Goal: Task Accomplishment & Management: Use online tool/utility

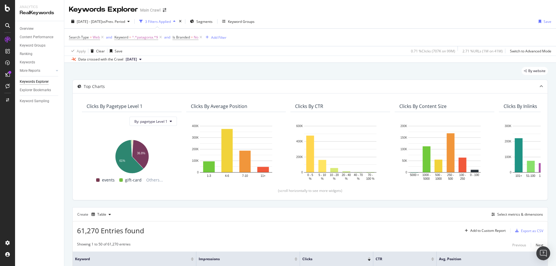
scroll to position [145, 0]
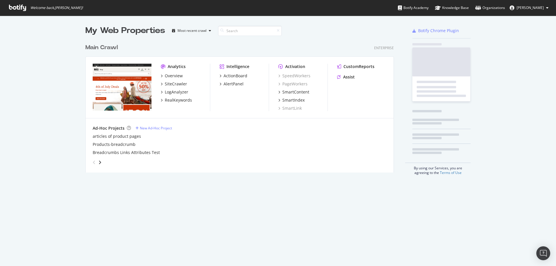
scroll to position [132, 309]
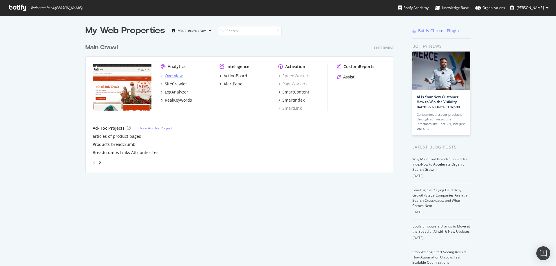
click at [166, 77] on div "Overview" at bounding box center [174, 76] width 18 height 6
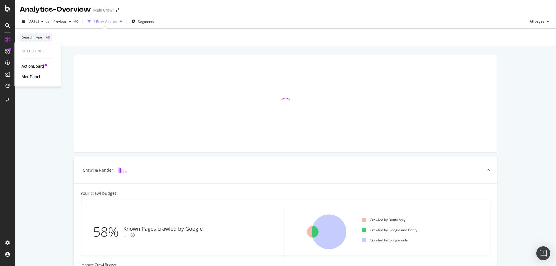
click at [48, 49] on div "Intelligence ActionBoard AlertPanel" at bounding box center [38, 64] width 42 height 42
click at [52, 63] on div "Intelligence ActionBoard AlertPanel" at bounding box center [38, 64] width 42 height 42
click at [52, 75] on div "AlertPanel" at bounding box center [37, 77] width 32 height 6
click at [184, 22] on div "2025 Aug. 13th vs Previous 1 Filter Applied Segments All pages" at bounding box center [285, 23] width 541 height 12
drag, startPoint x: 36, startPoint y: 87, endPoint x: 61, endPoint y: 85, distance: 25.3
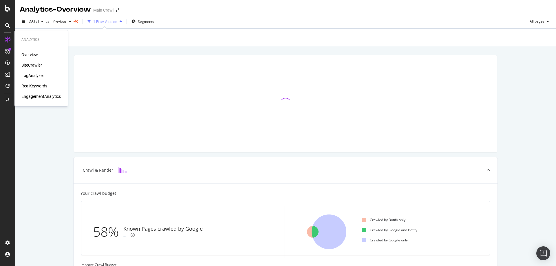
click at [36, 87] on div "RealKeywords" at bounding box center [34, 86] width 26 height 6
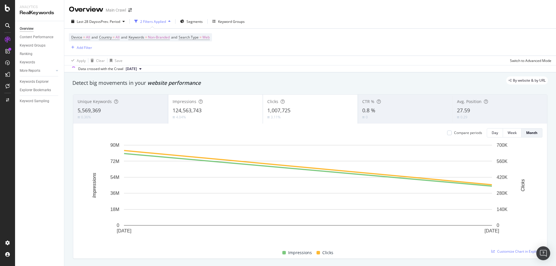
drag, startPoint x: 166, startPoint y: 53, endPoint x: 107, endPoint y: 52, distance: 59.1
click at [166, 53] on div "Device = All and Country = All and Keywords = Non-Branded and Search Type = Web…" at bounding box center [310, 42] width 482 height 27
click at [232, 35] on div "Device = All and Country = All and Keywords = Non-Branded and Search Type = Web…" at bounding box center [310, 42] width 482 height 27
click at [252, 17] on div "Last 28 Days vs Prev. Period 2 Filters Applied Segments Keyword Groups" at bounding box center [310, 23] width 492 height 12
click at [272, 16] on div "Last 28 Days vs Prev. Period 2 Filters Applied Segments Keyword Groups Device =…" at bounding box center [310, 43] width 492 height 58
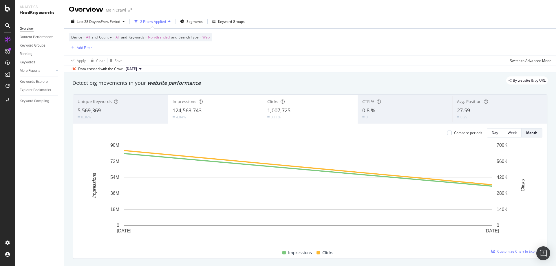
click at [298, 20] on div "Last 28 Days vs Prev. Period 2 Filters Applied Segments Keyword Groups" at bounding box center [310, 23] width 492 height 12
click at [96, 47] on div "Device = All and Country = All and Keywords = Non-Branded and Search Type = Web…" at bounding box center [140, 42] width 143 height 18
click at [254, 19] on div "Last 28 Days vs Prev. Period 2 Filters Applied Segments Keyword Groups" at bounding box center [310, 23] width 492 height 12
click at [38, 81] on div "Keywords Explorer" at bounding box center [34, 82] width 29 height 6
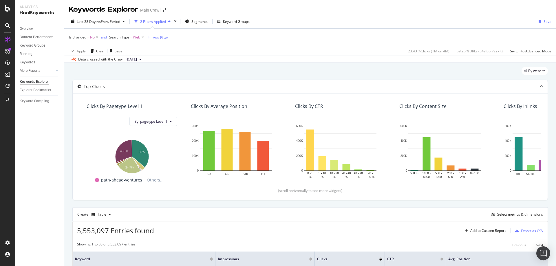
click at [242, 50] on div "Apply Clear Save 23.43 % Clicks ( 1M on 4M ) 59.26 % URLs ( 549K on 927K ) Swit…" at bounding box center [310, 51] width 492 height 10
click at [157, 36] on div "Add Filter" at bounding box center [160, 37] width 15 height 5
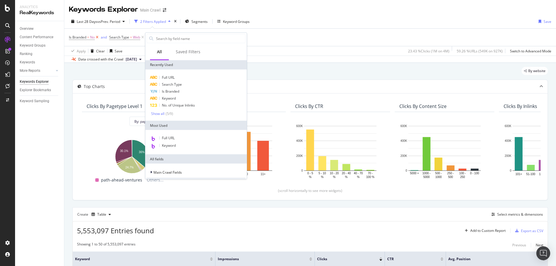
click at [98, 38] on icon at bounding box center [97, 37] width 5 height 6
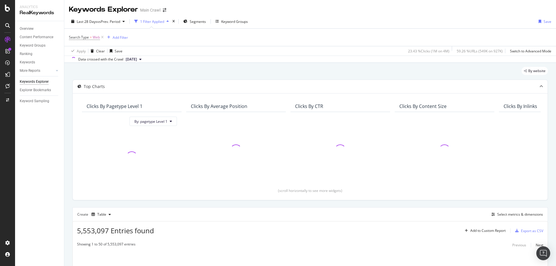
click at [171, 39] on div "Search Type = Web Add Filter" at bounding box center [310, 37] width 482 height 17
click at [125, 38] on div "Add Filter" at bounding box center [120, 37] width 15 height 5
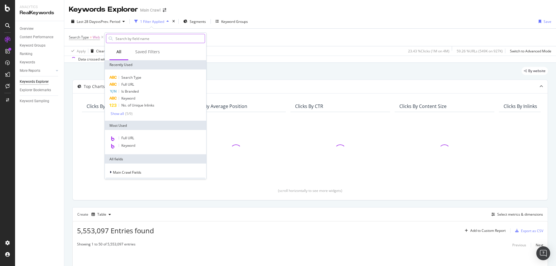
click at [142, 41] on input "text" at bounding box center [160, 38] width 90 height 9
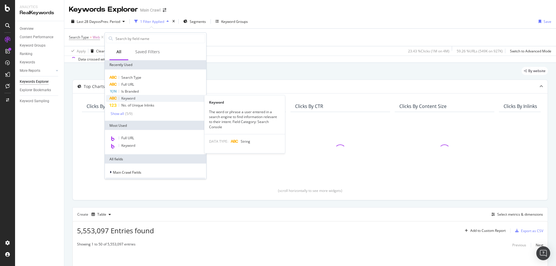
click at [130, 98] on span "Keyword" at bounding box center [128, 98] width 14 height 5
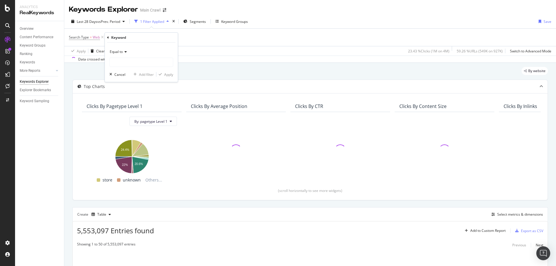
click at [122, 54] on div "Equal to" at bounding box center [141, 51] width 64 height 9
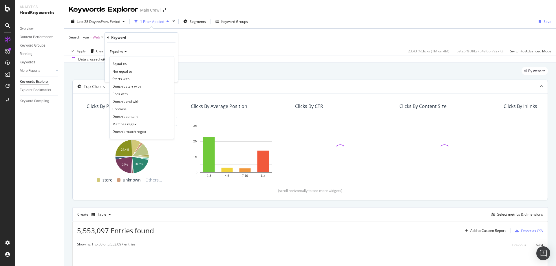
click at [124, 109] on span "Contains" at bounding box center [119, 109] width 14 height 5
click at [126, 63] on input "text" at bounding box center [141, 62] width 63 height 9
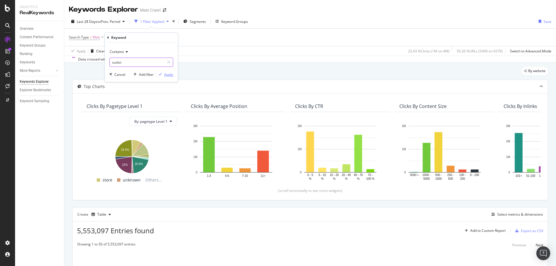
type input "outlet"
click at [168, 73] on div "Apply" at bounding box center [168, 74] width 9 height 5
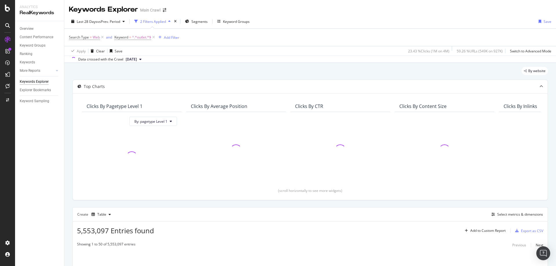
click at [268, 21] on div "Last 28 Days vs Prev. Period 2 Filters Applied Segments Keyword Groups Save" at bounding box center [310, 23] width 492 height 12
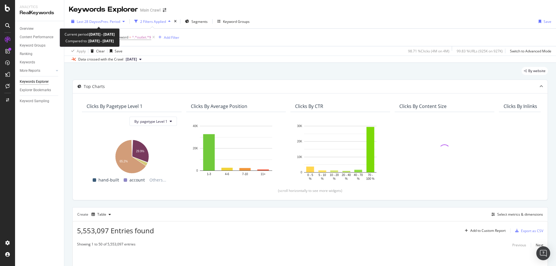
click at [106, 21] on span "vs Prev. Period" at bounding box center [108, 21] width 23 height 5
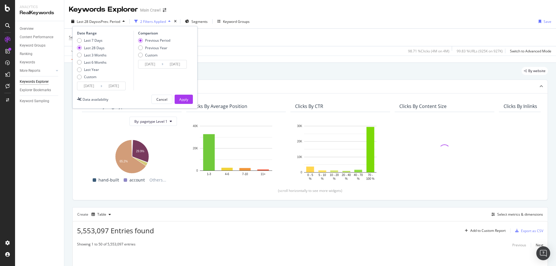
click at [91, 80] on div "Last 7 Days Last 28 Days Last 3 Months Last 6 Months Last Year Custom" at bounding box center [92, 60] width 30 height 44
click at [93, 78] on div "Custom" at bounding box center [90, 76] width 12 height 5
click at [89, 86] on input "2025/07/14" at bounding box center [88, 86] width 23 height 8
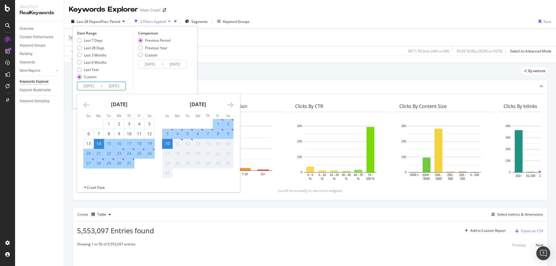
click at [85, 106] on icon "Move backward to switch to the previous month." at bounding box center [86, 104] width 6 height 7
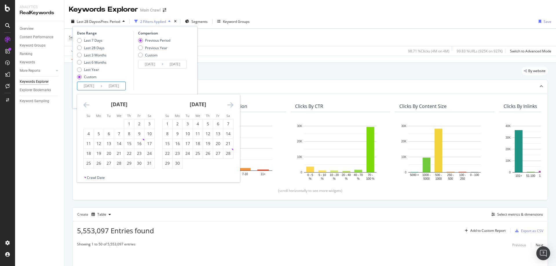
click at [85, 106] on icon "Move backward to switch to the previous month." at bounding box center [86, 104] width 6 height 7
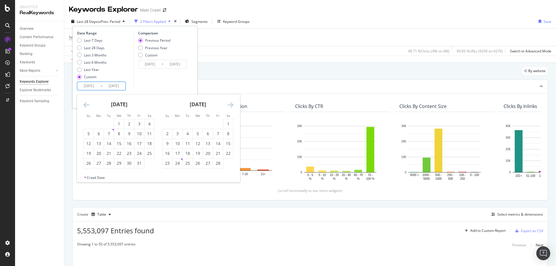
click at [85, 106] on icon "Move backward to switch to the previous month." at bounding box center [86, 104] width 6 height 7
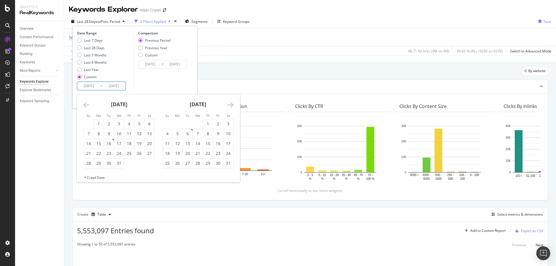
click at [85, 106] on icon "Move backward to switch to the previous month." at bounding box center [86, 104] width 6 height 7
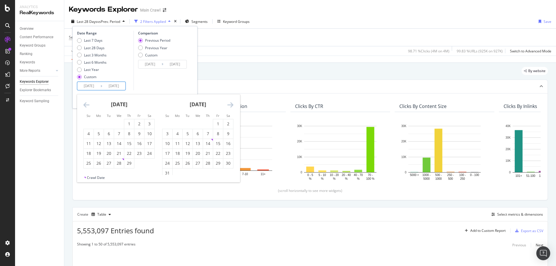
click at [85, 106] on icon "Move backward to switch to the previous month." at bounding box center [86, 104] width 6 height 7
click at [98, 123] on div "1" at bounding box center [99, 124] width 10 height 6
type input "2024/01/01"
type input "2022/05/22"
type input "2023/12/31"
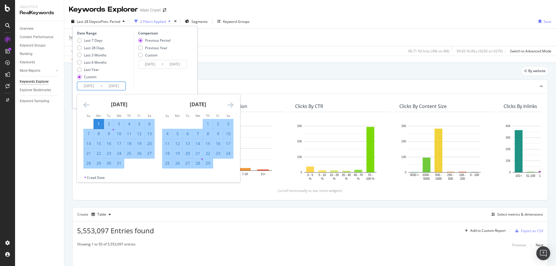
click at [231, 106] on icon "Move forward to switch to the next month." at bounding box center [230, 104] width 6 height 7
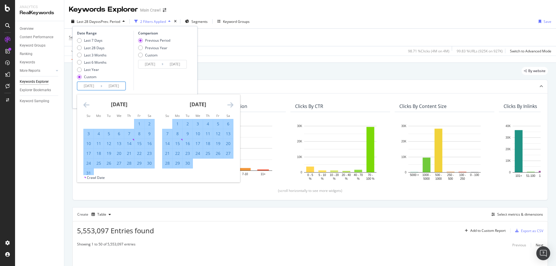
click at [231, 106] on icon "Move forward to switch to the next month." at bounding box center [230, 104] width 6 height 7
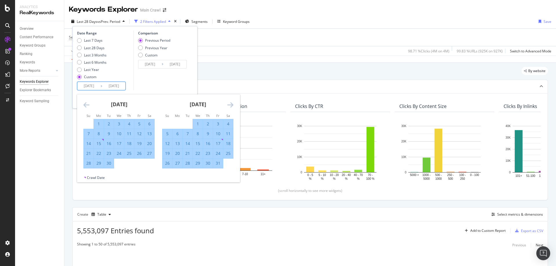
click at [231, 106] on icon "Move forward to switch to the next month." at bounding box center [230, 104] width 6 height 7
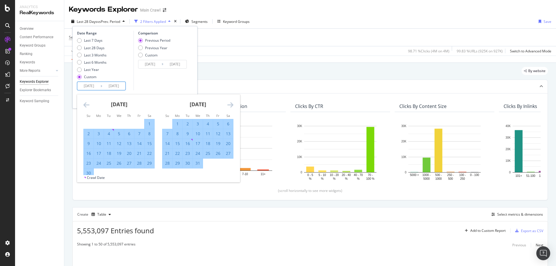
click at [231, 106] on icon "Move forward to switch to the next month." at bounding box center [230, 104] width 6 height 7
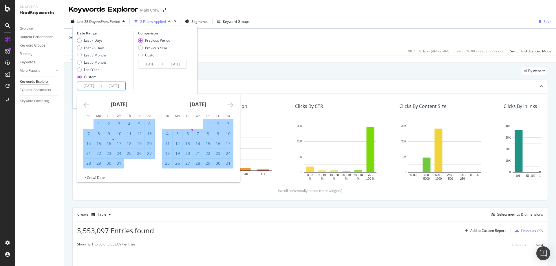
click at [231, 106] on icon "Move forward to switch to the next month." at bounding box center [230, 104] width 6 height 7
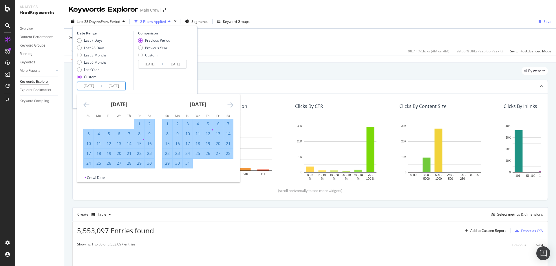
click at [231, 106] on icon "Move forward to switch to the next month." at bounding box center [230, 104] width 6 height 7
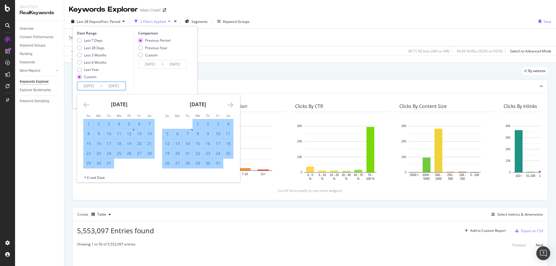
click at [231, 106] on icon "Move forward to switch to the next month." at bounding box center [230, 104] width 6 height 7
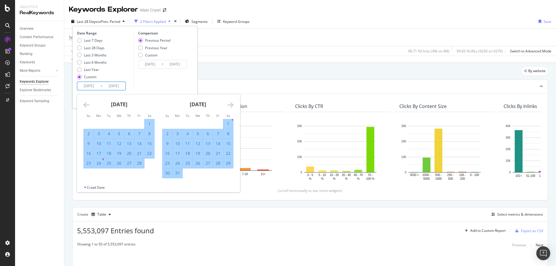
click at [88, 106] on icon "Move backward to switch to the previous month." at bounding box center [86, 104] width 6 height 7
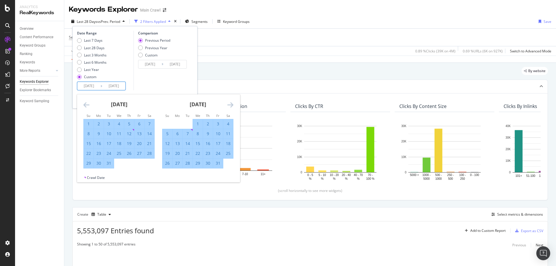
click at [112, 166] on div "31" at bounding box center [109, 163] width 10 height 6
type input "2024/12/31"
type input "2022/12/31"
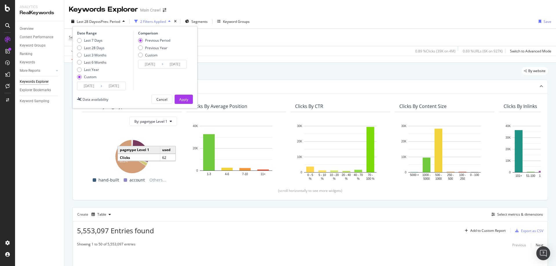
click at [180, 83] on div "Comparison Previous Period Previous Year Custom 2022/12/31 Navigate forward to …" at bounding box center [160, 61] width 55 height 60
click at [183, 98] on div "Apply" at bounding box center [183, 99] width 9 height 5
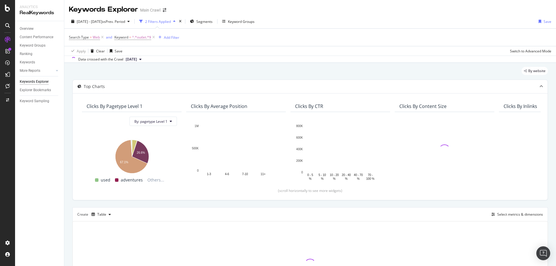
click at [312, 21] on div "2024 Jan. 1st - 2024 Dec. 31st vs Prev. Period 2 Filters Applied Segments Keywo…" at bounding box center [310, 23] width 492 height 12
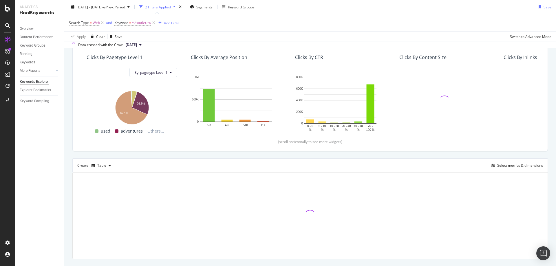
scroll to position [62, 0]
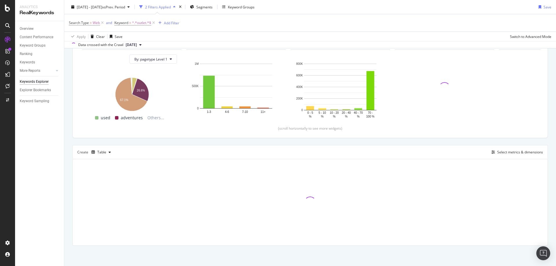
click at [363, 32] on div "Apply Clear Save Switch to Advanced Mode" at bounding box center [310, 37] width 492 height 10
click at [334, 10] on div "2024 Jan. 1st - 2024 Dec. 31st vs Prev. Period 2 Filters Applied Segments Keywo…" at bounding box center [310, 8] width 492 height 12
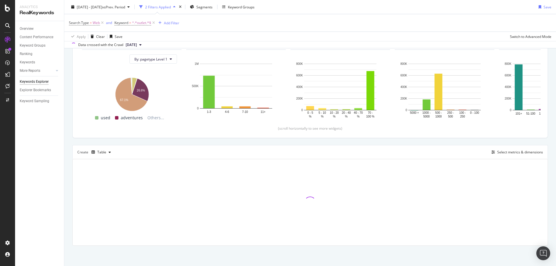
click at [525, 8] on div "2024 Jan. 1st - 2024 Dec. 31st vs Prev. Period 2 Filters Applied Segments Keywo…" at bounding box center [310, 8] width 492 height 12
click at [500, 38] on div "Apply Clear Save Switch to Advanced Mode" at bounding box center [310, 37] width 492 height 10
click at [547, 69] on div "By website Top Charts Clicks By pagetype Level 1 By: pagetype Level 1 Hold CTRL…" at bounding box center [310, 133] width 492 height 265
click at [548, 71] on div "By website Top Charts Clicks By pagetype Level 1 By: pagetype Level 1 Hold CTRL…" at bounding box center [310, 133] width 492 height 265
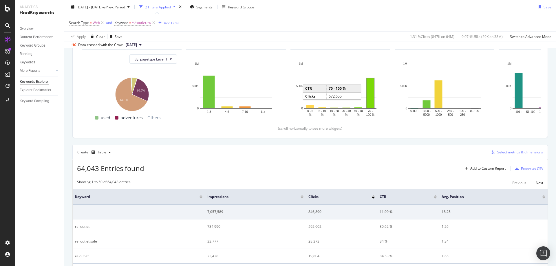
click at [505, 150] on div "Select metrics & dimensions" at bounding box center [520, 152] width 46 height 5
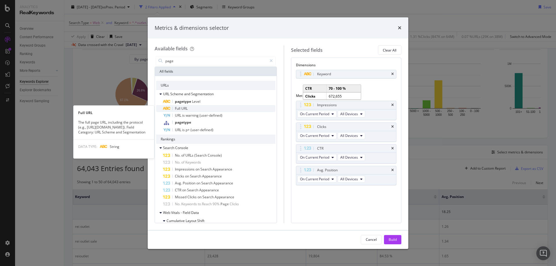
type input "page"
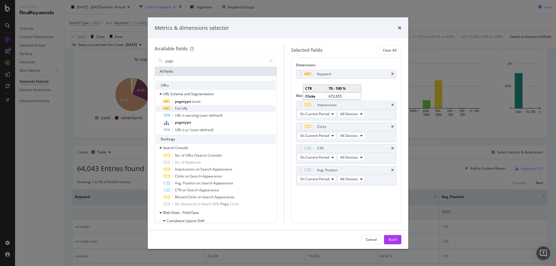
click at [186, 107] on span "URL" at bounding box center [184, 108] width 6 height 5
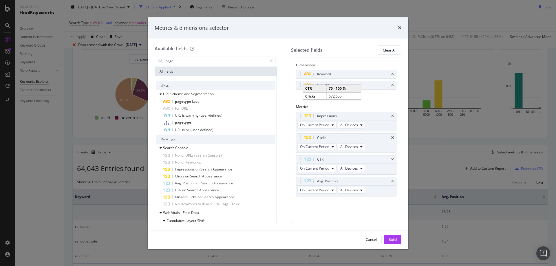
click at [338, 217] on div "Dimensions Keyword Full URL You can use this field as a dimension Metrics Impre…" at bounding box center [346, 140] width 110 height 165
click at [391, 236] on div "Build" at bounding box center [392, 239] width 8 height 9
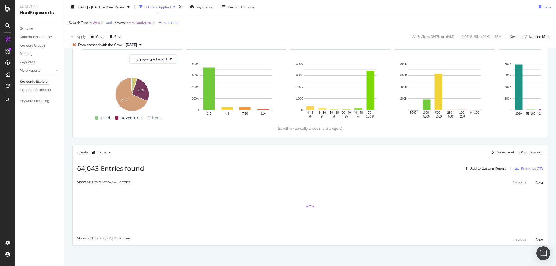
click at [419, 9] on div "2024 Jan. 1st - 2024 Dec. 31st vs Prev. Period 2 Filters Applied Segments Keywo…" at bounding box center [310, 8] width 492 height 12
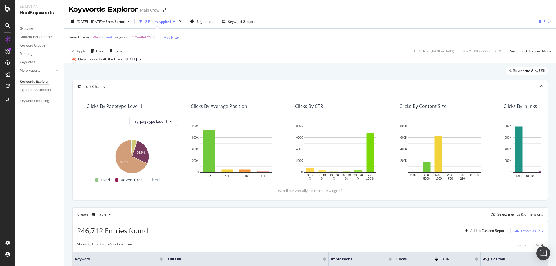
click at [193, 70] on div "By website & by URL" at bounding box center [309, 73] width 475 height 13
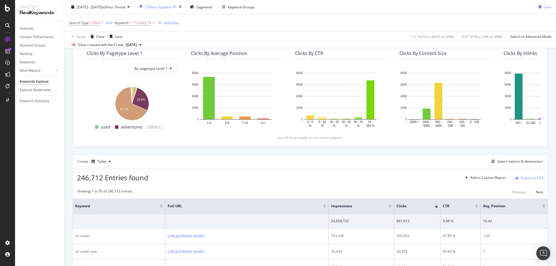
scroll to position [29, 0]
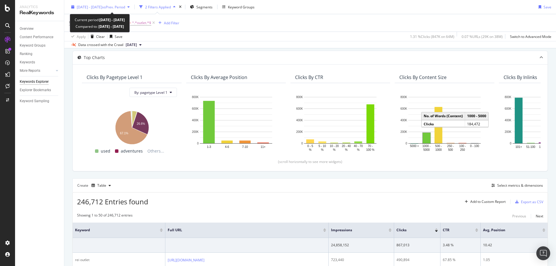
click at [84, 7] on span "2024 Jan. 1st - 2024 Dec. 31st" at bounding box center [89, 6] width 25 height 5
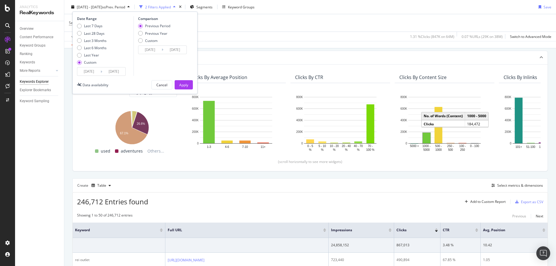
click at [356, 10] on div "2024 Jan. 1st - 2024 Dec. 31st vs Prev. Period 2 Filters Applied Segments Keywo…" at bounding box center [310, 8] width 492 height 12
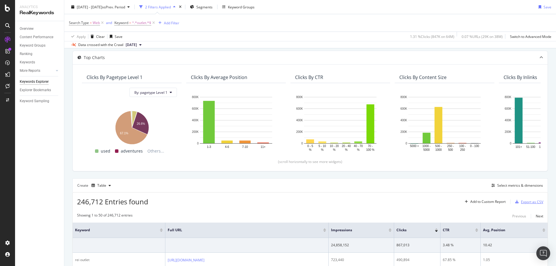
click at [522, 205] on div "Export as CSV" at bounding box center [528, 201] width 30 height 9
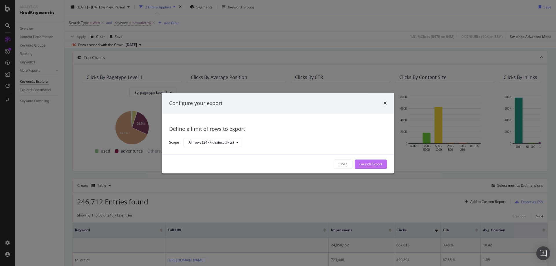
click at [373, 164] on div "Launch Export" at bounding box center [370, 164] width 23 height 5
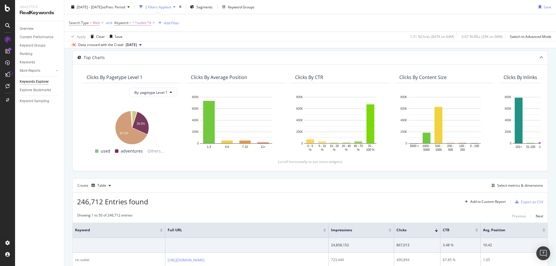
click at [197, 20] on div "Search Type = Web and Keyword = ^.*outlet.*$ Add Filter" at bounding box center [310, 22] width 482 height 17
drag, startPoint x: 462, startPoint y: 24, endPoint x: 467, endPoint y: 18, distance: 7.6
click at [462, 24] on div "Search Type = Web and Keyword = ^.*outlet.*$ Add Filter" at bounding box center [310, 22] width 482 height 17
click at [509, 3] on div "2024 Jan. 1st - 2024 Dec. 31st vs Prev. Period 2 Filters Applied Segments Keywo…" at bounding box center [310, 8] width 492 height 12
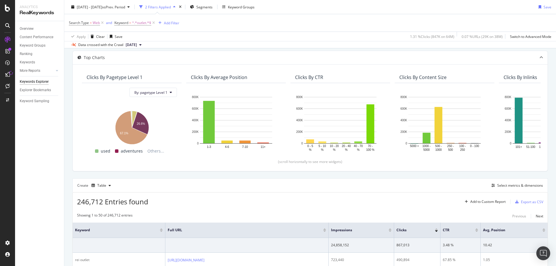
click at [521, 11] on div "2024 Jan. 1st - 2024 Dec. 31st vs Prev. Period 2 Filters Applied Segments Keywo…" at bounding box center [310, 8] width 492 height 12
click at [287, 6] on div "2024 Jan. 1st - 2024 Dec. 31st vs Prev. Period 2 Filters Applied Segments Keywo…" at bounding box center [310, 8] width 492 height 12
drag, startPoint x: 407, startPoint y: 22, endPoint x: 474, endPoint y: 16, distance: 66.8
click at [407, 22] on div "Search Type = Web and Keyword = ^.*outlet.*$ Add Filter" at bounding box center [310, 22] width 482 height 17
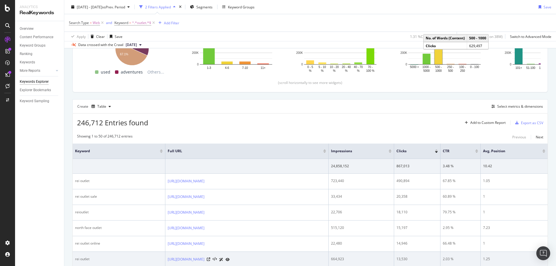
scroll to position [116, 0]
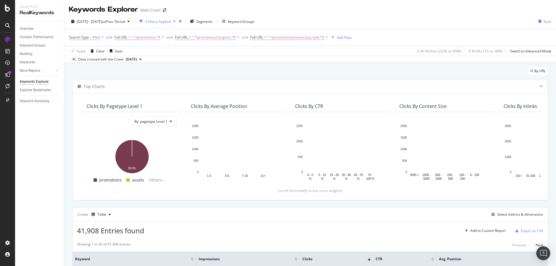
scroll to position [87, 0]
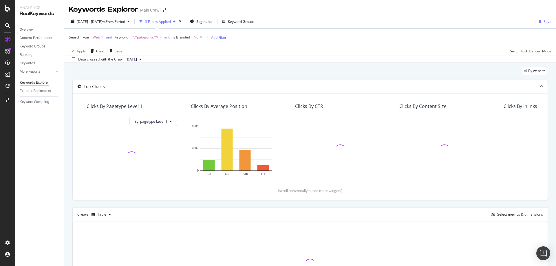
click at [302, 9] on div "Keywords Explorer Main Crawl" at bounding box center [310, 7] width 492 height 14
click at [131, 38] on span "Keyword = ^.*patagonia.*$" at bounding box center [136, 37] width 44 height 5
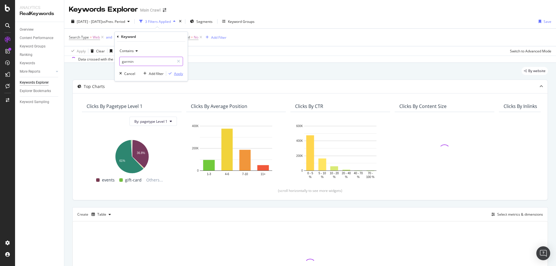
type input "garmin"
click at [175, 74] on div "Apply" at bounding box center [178, 73] width 9 height 5
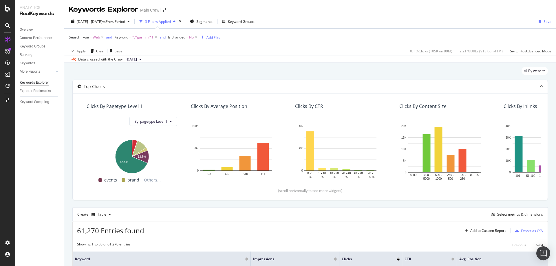
click at [142, 37] on span "^.*garmin.*$" at bounding box center [142, 37] width 21 height 8
click at [287, 48] on div "Apply Clear Save 0.1 % Clicks ( 105K on 99M ) 2.21 % URLs ( 913K on 41M ) Switc…" at bounding box center [310, 51] width 492 height 10
click at [143, 38] on span "^.*garmin.*$" at bounding box center [142, 37] width 21 height 8
click at [177, 75] on div "Apply" at bounding box center [178, 73] width 9 height 5
click at [137, 37] on span "^.*garmin.*$" at bounding box center [142, 37] width 21 height 8
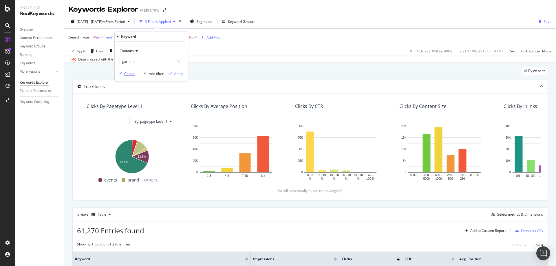
click at [131, 73] on div "Cancel" at bounding box center [129, 73] width 11 height 5
click at [156, 38] on icon at bounding box center [155, 37] width 5 height 6
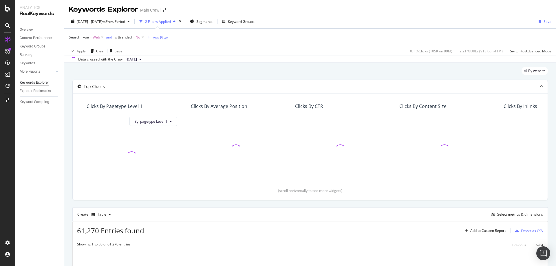
click at [160, 38] on div "Add Filter" at bounding box center [160, 37] width 15 height 5
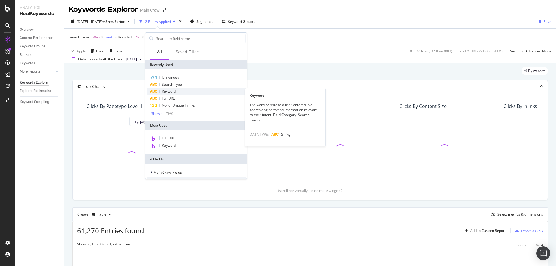
click at [173, 93] on span "Keyword" at bounding box center [169, 91] width 14 height 5
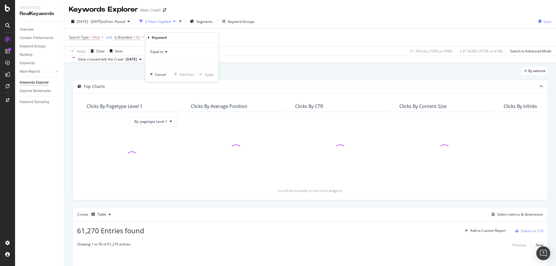
click at [168, 55] on div "Equal to" at bounding box center [182, 51] width 64 height 9
click at [168, 107] on div "Contains" at bounding box center [182, 109] width 62 height 8
click at [168, 64] on input "text" at bounding box center [181, 62] width 63 height 9
paste input "https://app.botify.com/rei-co-op/main-crawl/keywords/explorer?context=%7B%22per…"
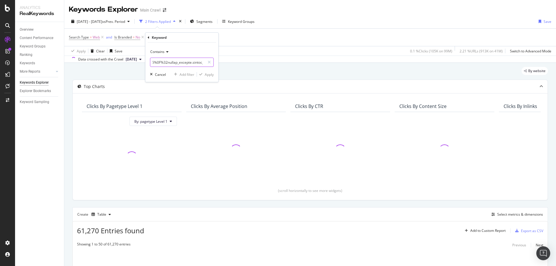
click at [180, 61] on input "text" at bounding box center [177, 62] width 55 height 9
type input "f"
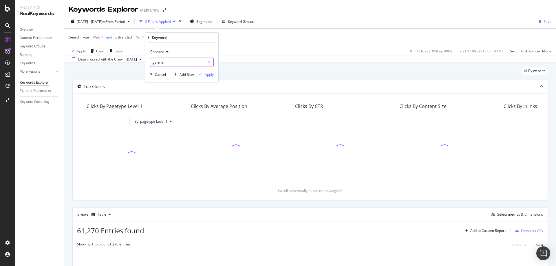
type input "garmin"
click at [210, 78] on div "Contains garmin Cancel Add filter Apply" at bounding box center [181, 62] width 73 height 39
click at [210, 75] on div "Apply" at bounding box center [209, 74] width 9 height 5
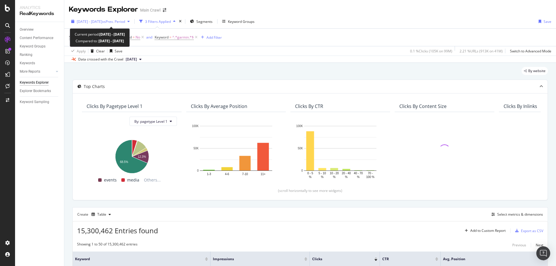
click at [96, 25] on div "2024 Jan. 1st - 2025 Jul. 31st vs Prev. Period" at bounding box center [100, 21] width 63 height 9
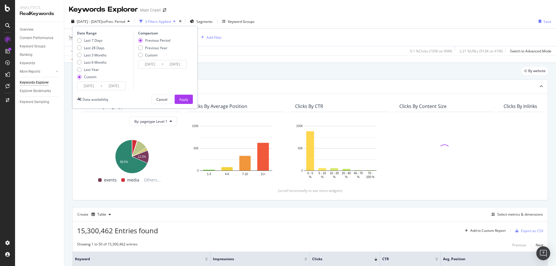
click at [94, 84] on input "2024/01/01" at bounding box center [88, 86] width 23 height 8
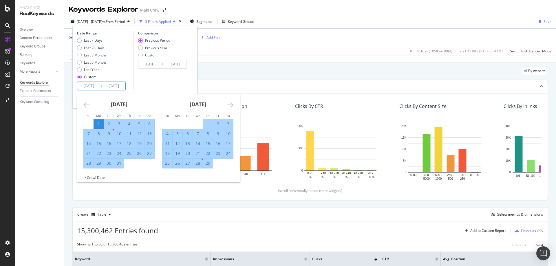
click at [295, 49] on div "Apply Clear Save 0.1 % Clicks ( 105K on 99M ) 2.21 % URLs ( 913K on 41M ) Switc…" at bounding box center [310, 51] width 492 height 10
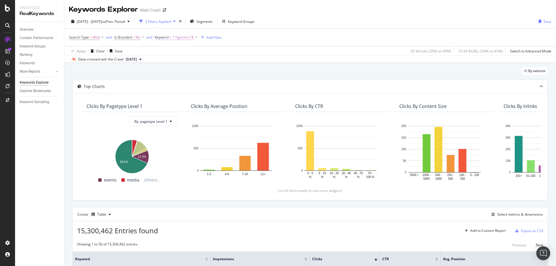
click at [173, 40] on span "^.*garmin.*$" at bounding box center [182, 37] width 21 height 8
click at [181, 54] on div "Contains" at bounding box center [192, 50] width 64 height 9
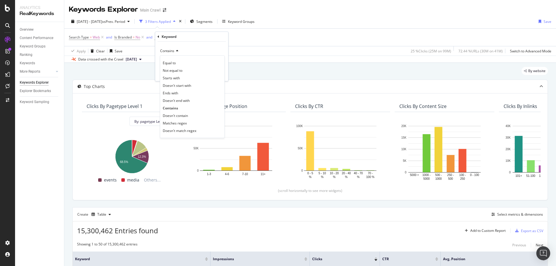
click at [200, 45] on div "Contains Equal to Not equal to Starts with Doesn't start with Ends with Doesn't…" at bounding box center [191, 61] width 73 height 39
click at [158, 38] on icon at bounding box center [158, 36] width 2 height 3
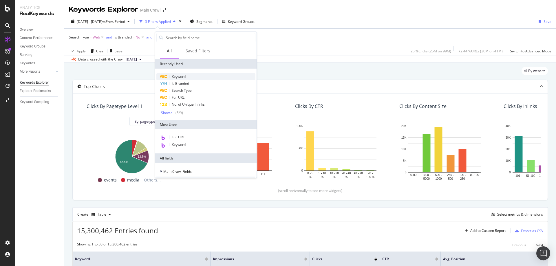
click at [183, 78] on span "Keyword" at bounding box center [179, 76] width 14 height 5
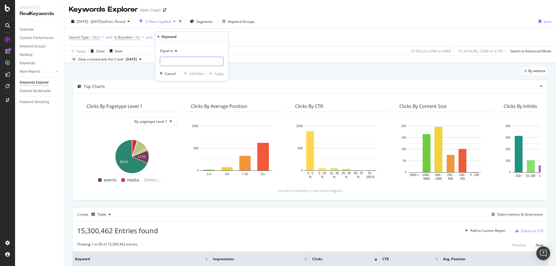
click at [187, 62] on input "text" at bounding box center [191, 61] width 63 height 9
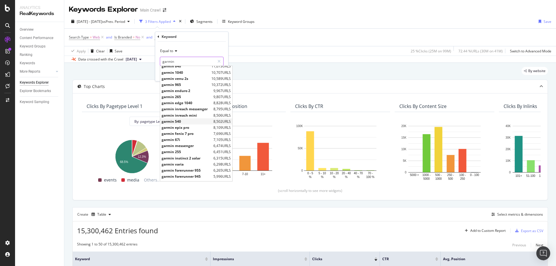
scroll to position [117, 0]
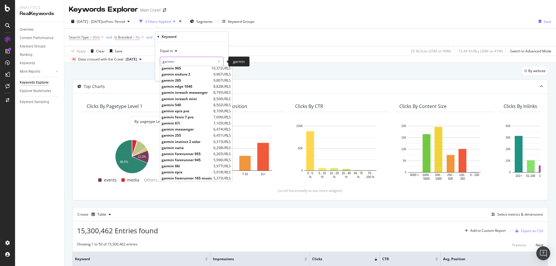
type input "garmin"
click at [170, 56] on div "Equal to" at bounding box center [192, 50] width 64 height 9
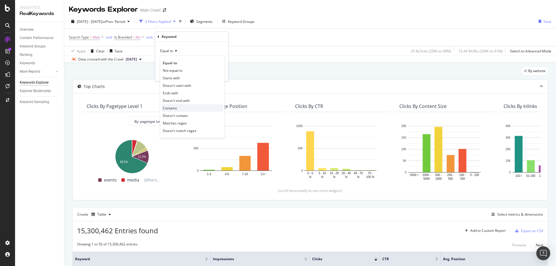
click at [180, 107] on div "Contains" at bounding box center [192, 108] width 62 height 8
click at [191, 58] on input "text" at bounding box center [191, 61] width 63 height 9
type input "garmin"
click at [213, 74] on div "button" at bounding box center [211, 73] width 8 height 3
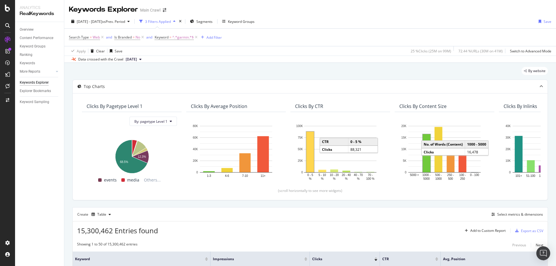
click at [296, 50] on div "Apply Clear Save 25 % Clicks ( 25M on 99M ) 72.44 % URLs ( 30M on 41M ) Switch …" at bounding box center [310, 51] width 492 height 10
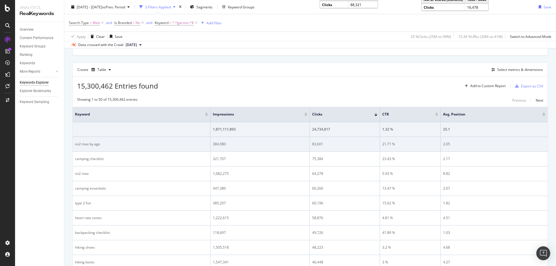
scroll to position [0, 0]
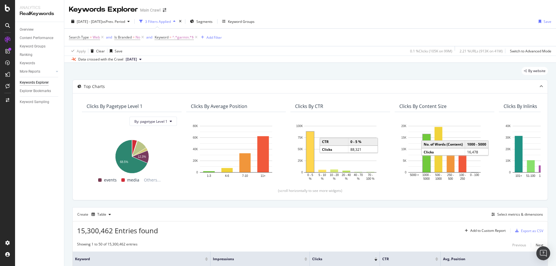
click at [131, 61] on span "2025 Jul. 31st" at bounding box center [131, 59] width 11 height 5
click at [216, 59] on div "Data crossed with the Crawl 2025 Jul. 31st" at bounding box center [310, 59] width 492 height 7
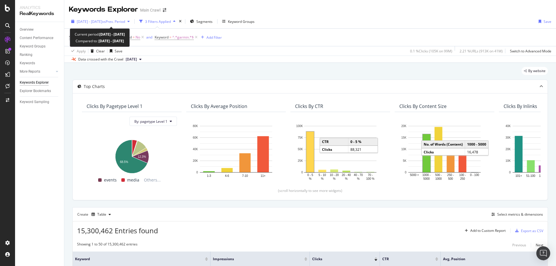
click at [102, 23] on span "2024 Jan. 1st - 2025 Jul. 31st" at bounding box center [89, 21] width 25 height 5
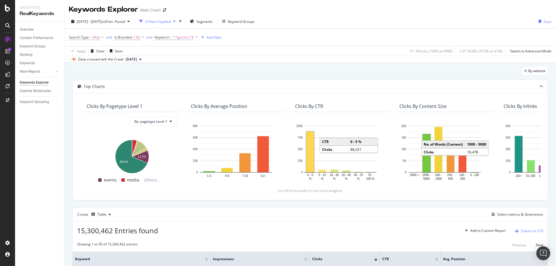
click at [280, 57] on div "Data crossed with the Crawl 2025 Jul. 31st" at bounding box center [310, 59] width 492 height 7
click at [179, 38] on span "^.*garmin.*$" at bounding box center [182, 37] width 21 height 8
type input "hoka"
click at [221, 75] on div "Apply" at bounding box center [218, 73] width 9 height 5
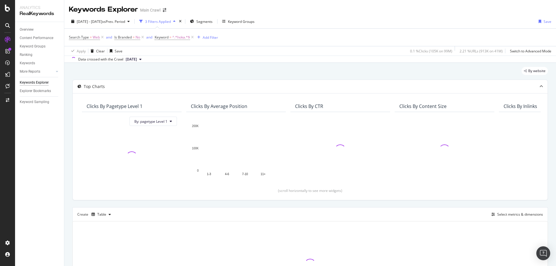
click at [551, 0] on div "Keywords Explorer Main Crawl" at bounding box center [310, 7] width 492 height 14
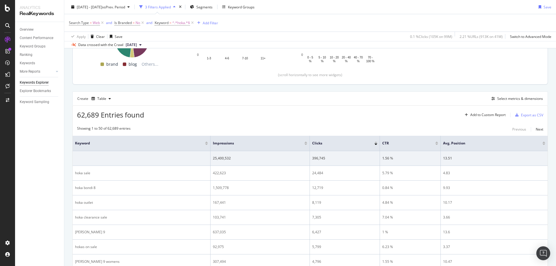
scroll to position [29, 0]
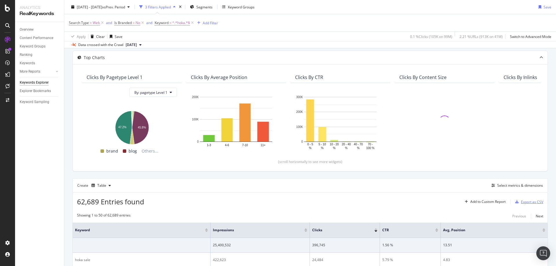
click at [524, 206] on div "Export as CSV" at bounding box center [528, 201] width 30 height 9
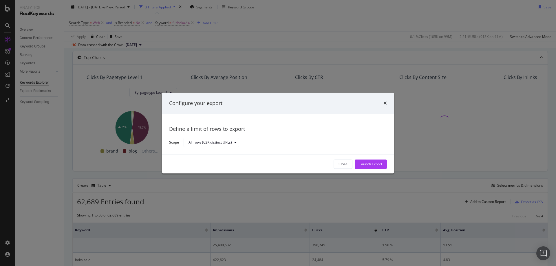
drag, startPoint x: 380, startPoint y: 165, endPoint x: 386, endPoint y: 160, distance: 8.0
click at [380, 165] on div "Launch Export" at bounding box center [370, 164] width 23 height 5
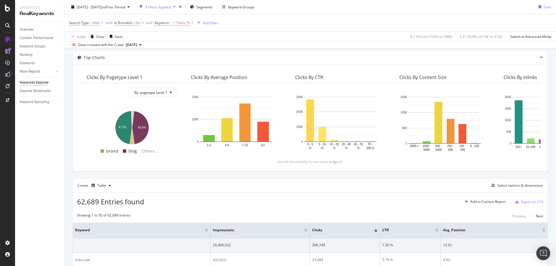
click at [365, 0] on div "2024 Jan. 1st - 2025 Jul. 31st vs Prev. Period 3 Filters Applied Segments Keywo…" at bounding box center [310, 24] width 492 height 48
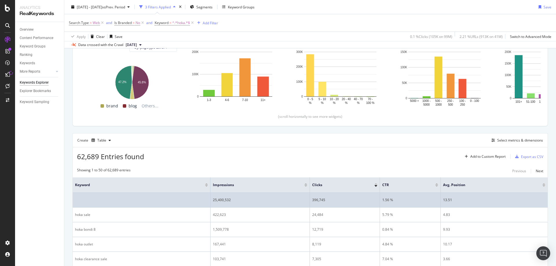
scroll to position [145, 0]
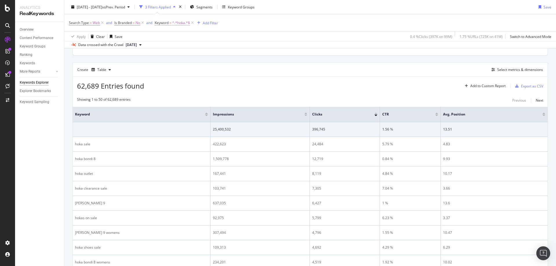
click at [160, 21] on span "Keyword" at bounding box center [162, 22] width 14 height 5
type input "arc'teryx"
click at [219, 57] on div "Apply" at bounding box center [218, 59] width 9 height 5
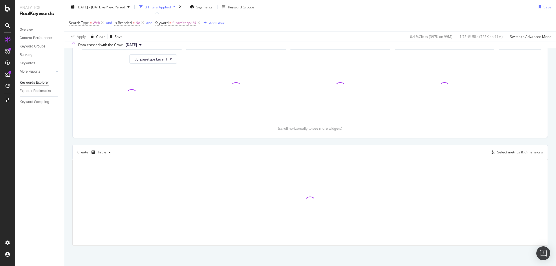
scroll to position [62, 0]
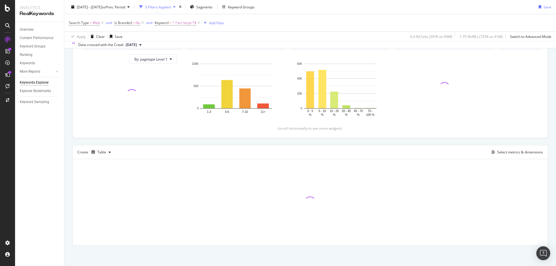
click at [351, 29] on div "Search Type = Web and Is Branded = No and Keyword = ^.*arc'teryx.*$ Add Filter" at bounding box center [310, 22] width 482 height 17
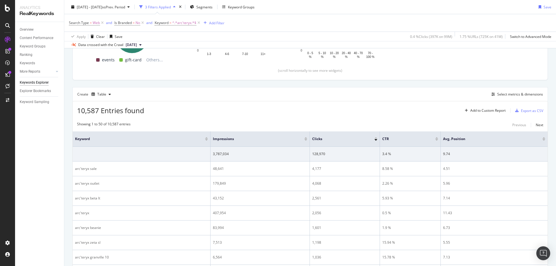
scroll to position [87, 0]
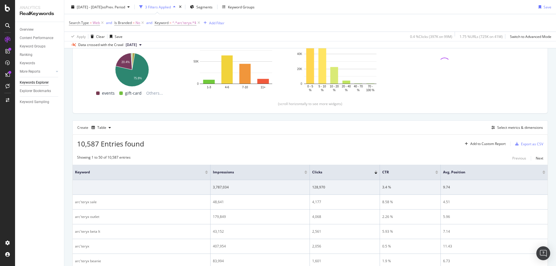
click at [533, 144] on div "Export as CSV" at bounding box center [532, 144] width 22 height 5
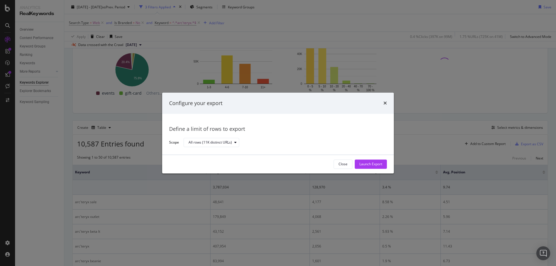
click at [380, 163] on div "Launch Export" at bounding box center [370, 164] width 23 height 5
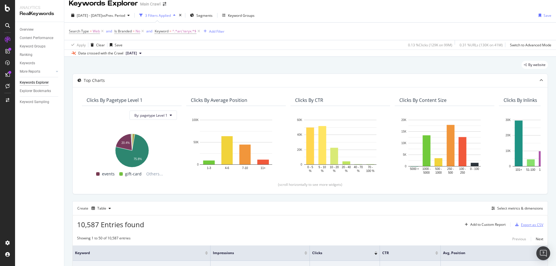
scroll to position [0, 0]
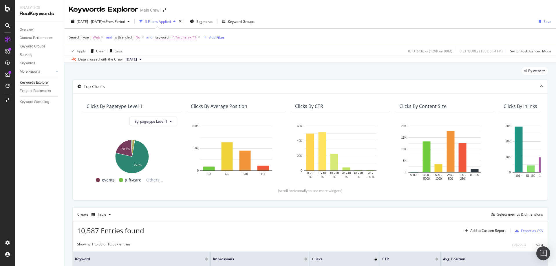
click at [179, 38] on span "^.*arc'teryx.*$" at bounding box center [184, 37] width 24 height 8
type input "merrell"
click at [221, 73] on div "Apply" at bounding box center [218, 73] width 9 height 5
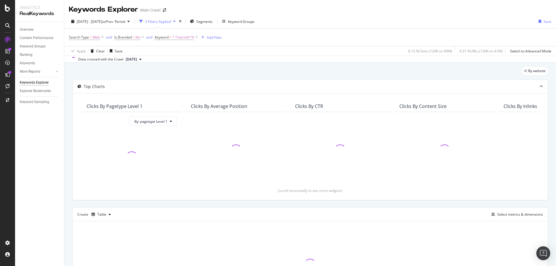
click at [315, 14] on div "2024 Jan. 1st - 2025 Jul. 31st vs Prev. Period 3 Filters Applied Segments Keywo…" at bounding box center [310, 38] width 492 height 48
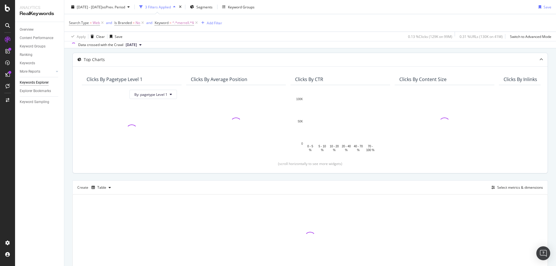
scroll to position [62, 0]
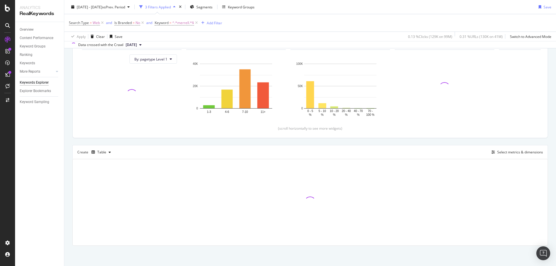
drag, startPoint x: 305, startPoint y: 24, endPoint x: 284, endPoint y: 9, distance: 26.2
click at [305, 24] on div "Search Type = Web and Is Branded = No and Keyword = ^.*merrell.*$ Add Filter" at bounding box center [310, 22] width 482 height 17
click at [282, 6] on div "2024 Jan. 1st - 2025 Jul. 31st vs Prev. Period 3 Filters Applied Segments Keywo…" at bounding box center [310, 8] width 492 height 12
click at [290, 6] on div "2024 Jan. 1st - 2025 Jul. 31st vs Prev. Period 3 Filters Applied Segments Keywo…" at bounding box center [310, 8] width 492 height 12
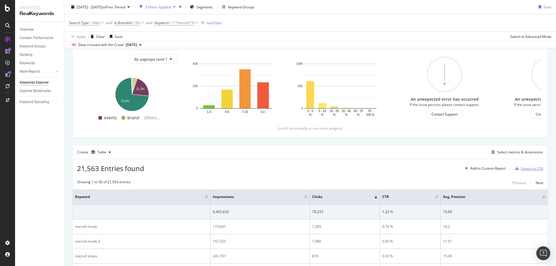
click at [521, 168] on div "Export as CSV" at bounding box center [532, 168] width 22 height 5
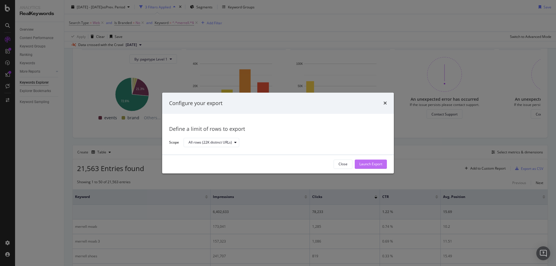
click at [379, 168] on div "Launch Export" at bounding box center [370, 164] width 23 height 9
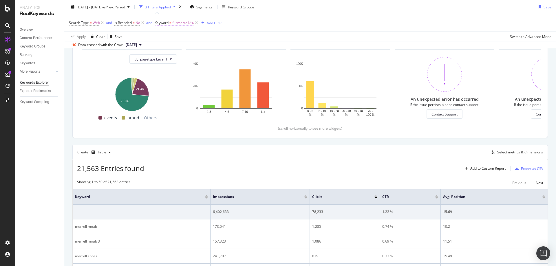
click at [180, 21] on span "^.*merrell.*$" at bounding box center [183, 23] width 22 height 8
type input "north face"
click at [214, 59] on div "Apply" at bounding box center [218, 59] width 9 height 5
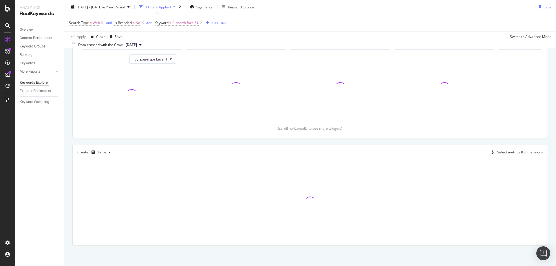
click at [339, 10] on div "2024 Jan. 1st - 2025 Jul. 31st vs Prev. Period 3 Filters Applied Segments Keywo…" at bounding box center [310, 8] width 492 height 12
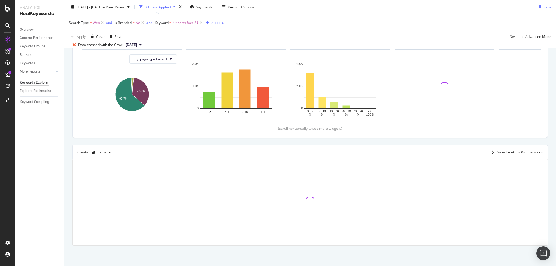
click at [349, 11] on div "2024 Jan. 1st - 2025 Jul. 31st vs Prev. Period 3 Filters Applied Segments Keywo…" at bounding box center [310, 8] width 492 height 12
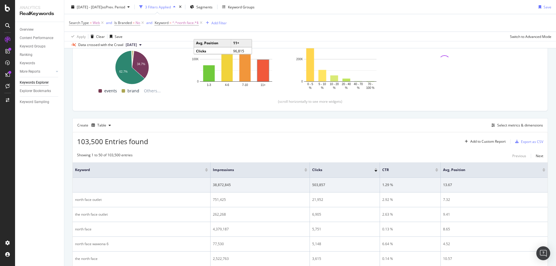
scroll to position [33, 0]
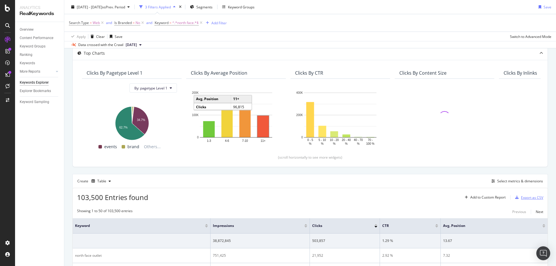
click at [534, 197] on div "Export as CSV" at bounding box center [532, 197] width 22 height 5
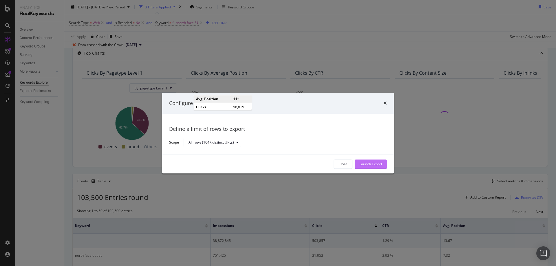
click at [380, 163] on div "Launch Export" at bounding box center [370, 164] width 23 height 5
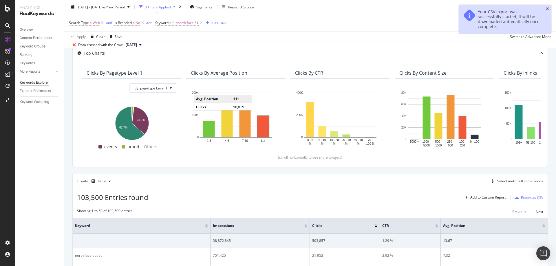
click at [548, 10] on icon "close toast" at bounding box center [547, 9] width 3 height 4
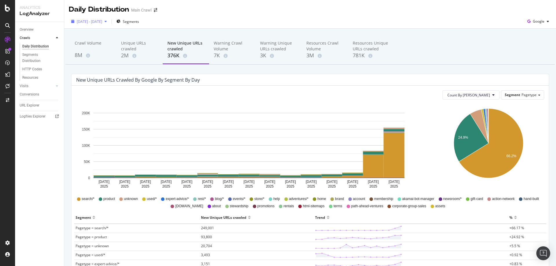
click at [102, 23] on span "2025 Jul. 21st - Aug. 4th" at bounding box center [89, 21] width 25 height 5
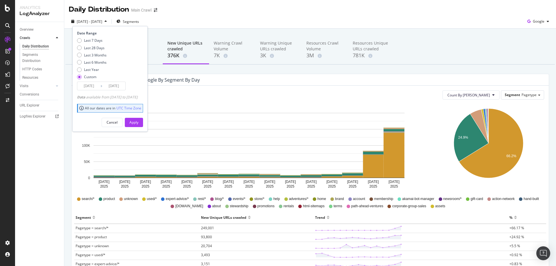
click at [121, 87] on input "2025/08/04" at bounding box center [113, 86] width 23 height 8
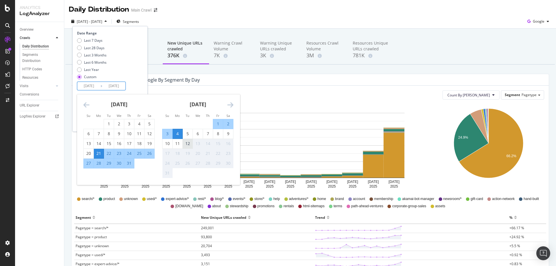
click at [187, 145] on div "12" at bounding box center [188, 144] width 10 height 6
type input "2025/08/12"
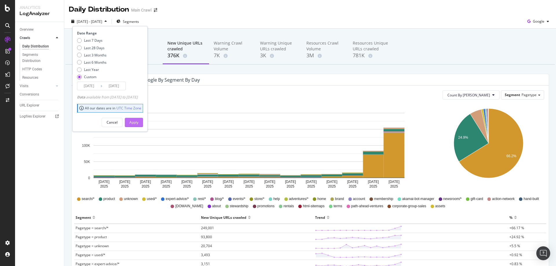
click at [138, 122] on div "Apply" at bounding box center [133, 122] width 9 height 5
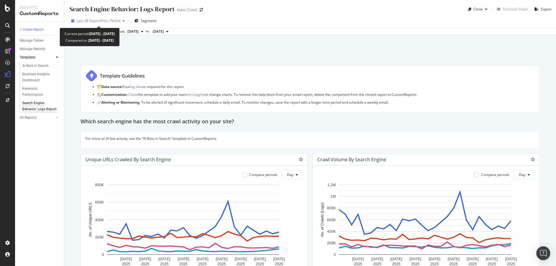
click at [117, 24] on div "Last 28 Days vs Prev. Period" at bounding box center [98, 20] width 58 height 9
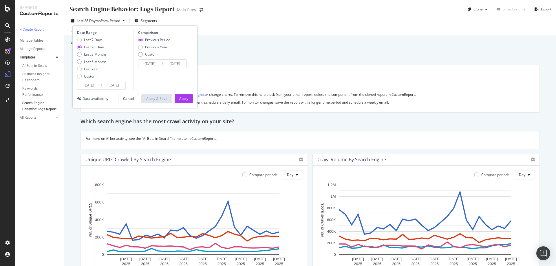
click at [237, 56] on div "Search Engine Behavior: Logs Report Search Engine Behavior: Logs Report Main Cr…" at bounding box center [310, 133] width 492 height 266
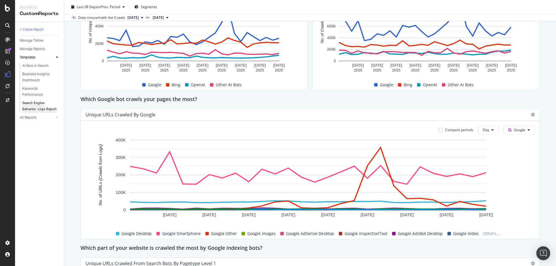
scroll to position [104, 0]
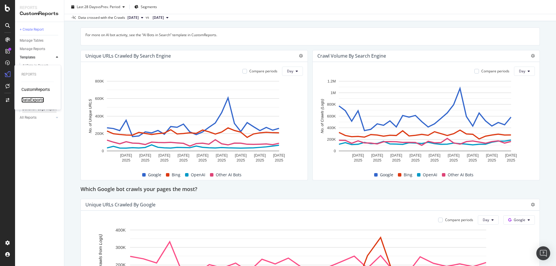
click at [34, 99] on div "DataExports" at bounding box center [32, 100] width 23 height 6
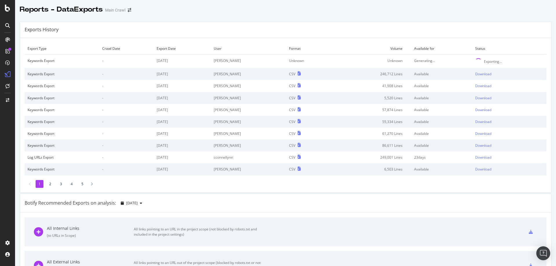
click at [439, 29] on div "Exports History" at bounding box center [285, 30] width 531 height 16
click at [391, 23] on div "Exports History" at bounding box center [285, 30] width 531 height 16
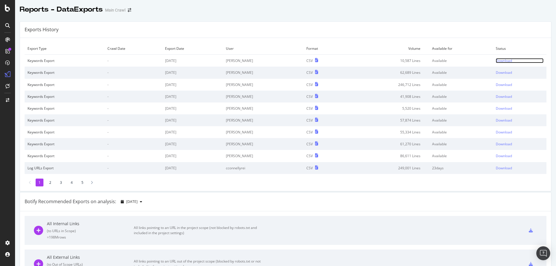
click at [496, 60] on div "Download" at bounding box center [504, 60] width 16 height 5
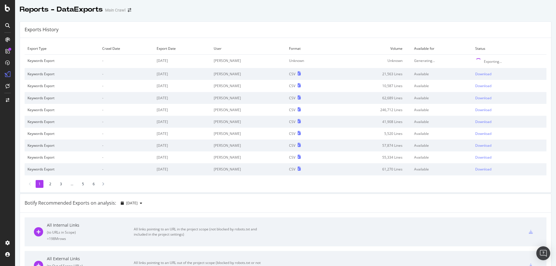
click at [449, 7] on div "Reports - DataExports Main Crawl" at bounding box center [285, 7] width 541 height 14
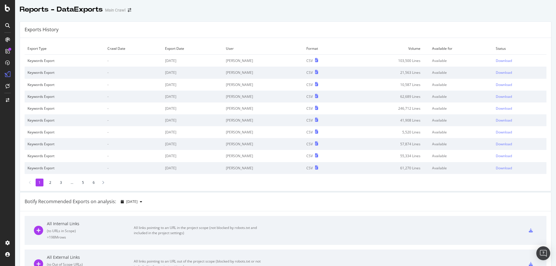
click at [439, 10] on div "Reports - DataExports Main Crawl" at bounding box center [285, 7] width 541 height 14
click at [496, 59] on div "Download" at bounding box center [504, 60] width 16 height 5
